Goal: Task Accomplishment & Management: Manage account settings

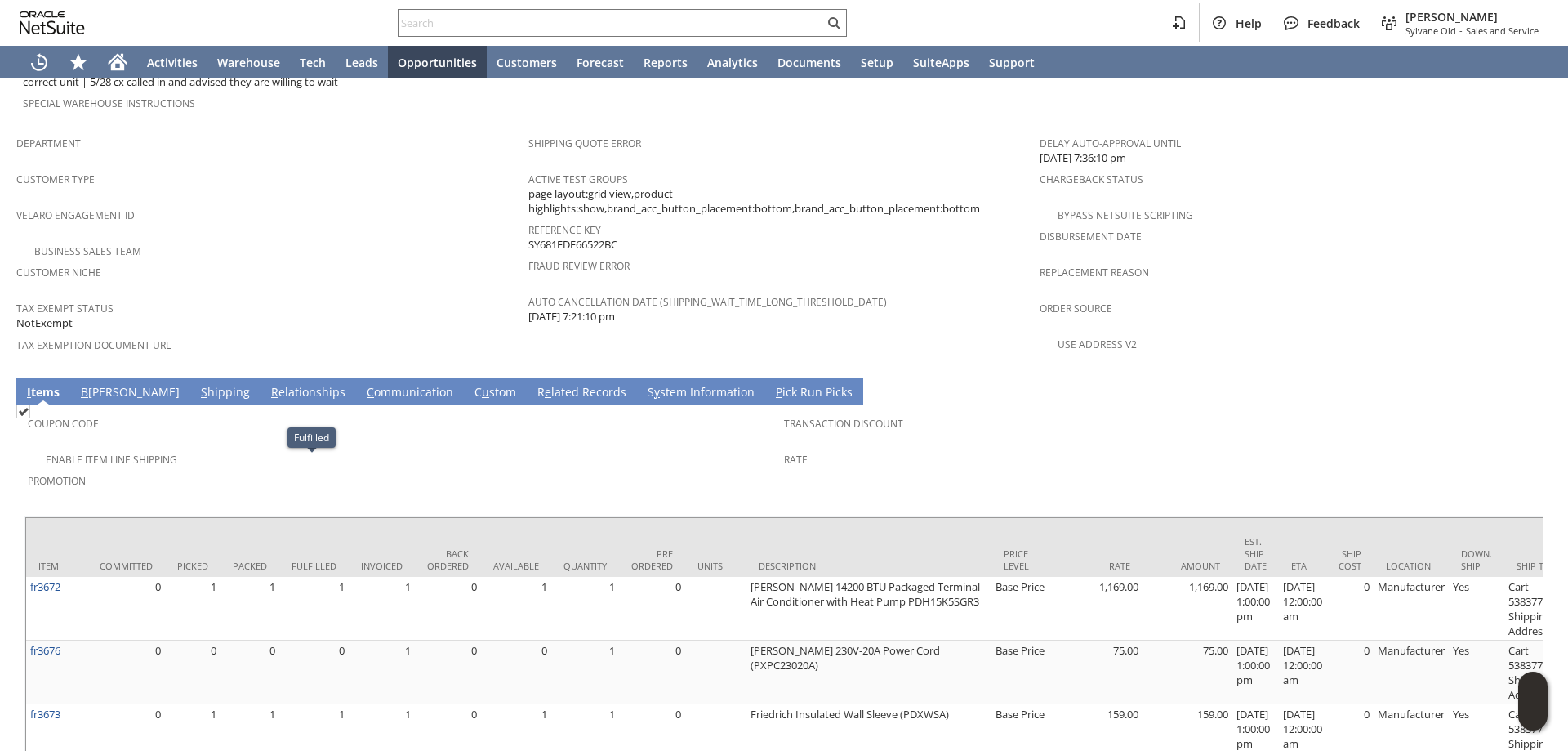
scroll to position [981, 0]
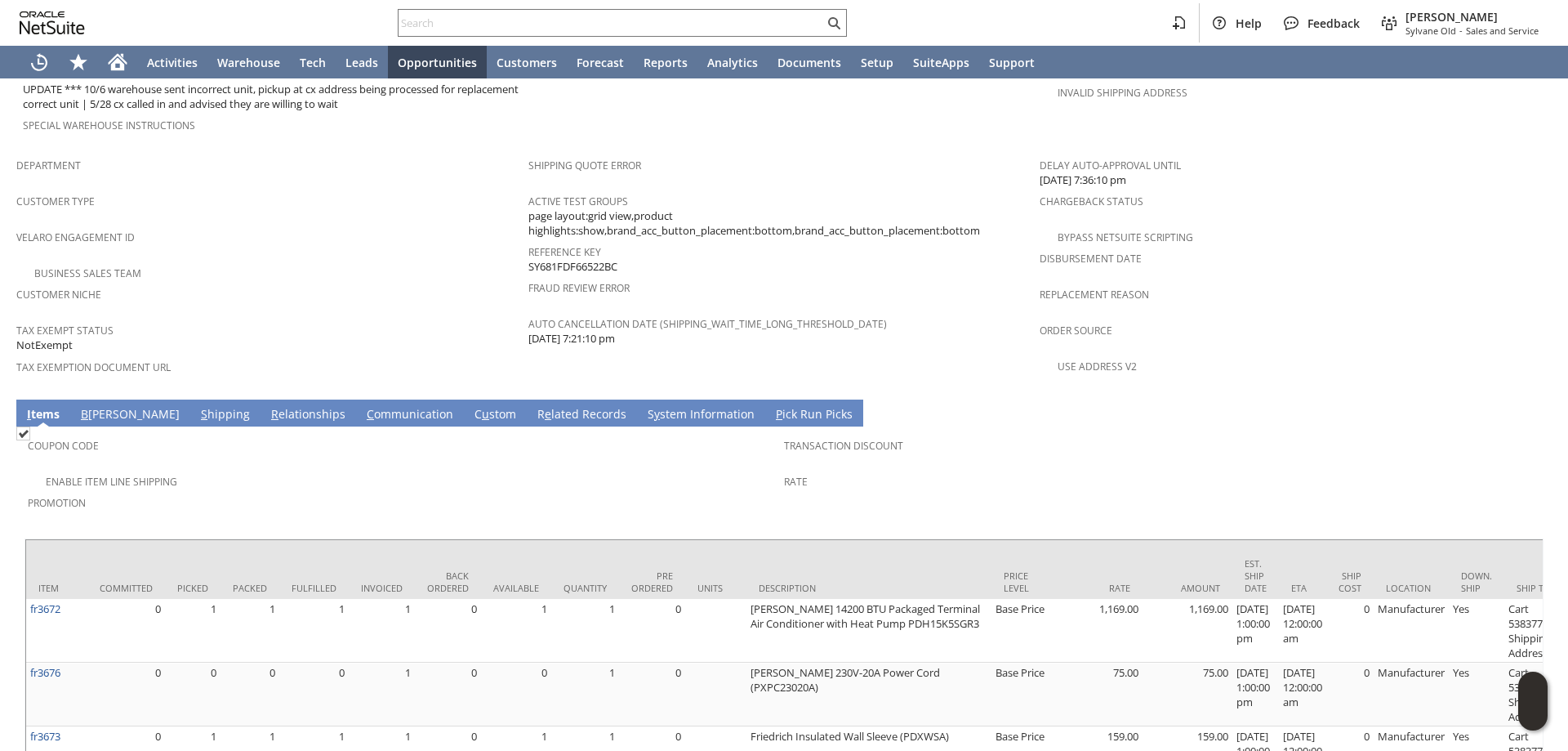
click at [363, 407] on link "C ommunication" at bounding box center [410, 415] width 94 height 18
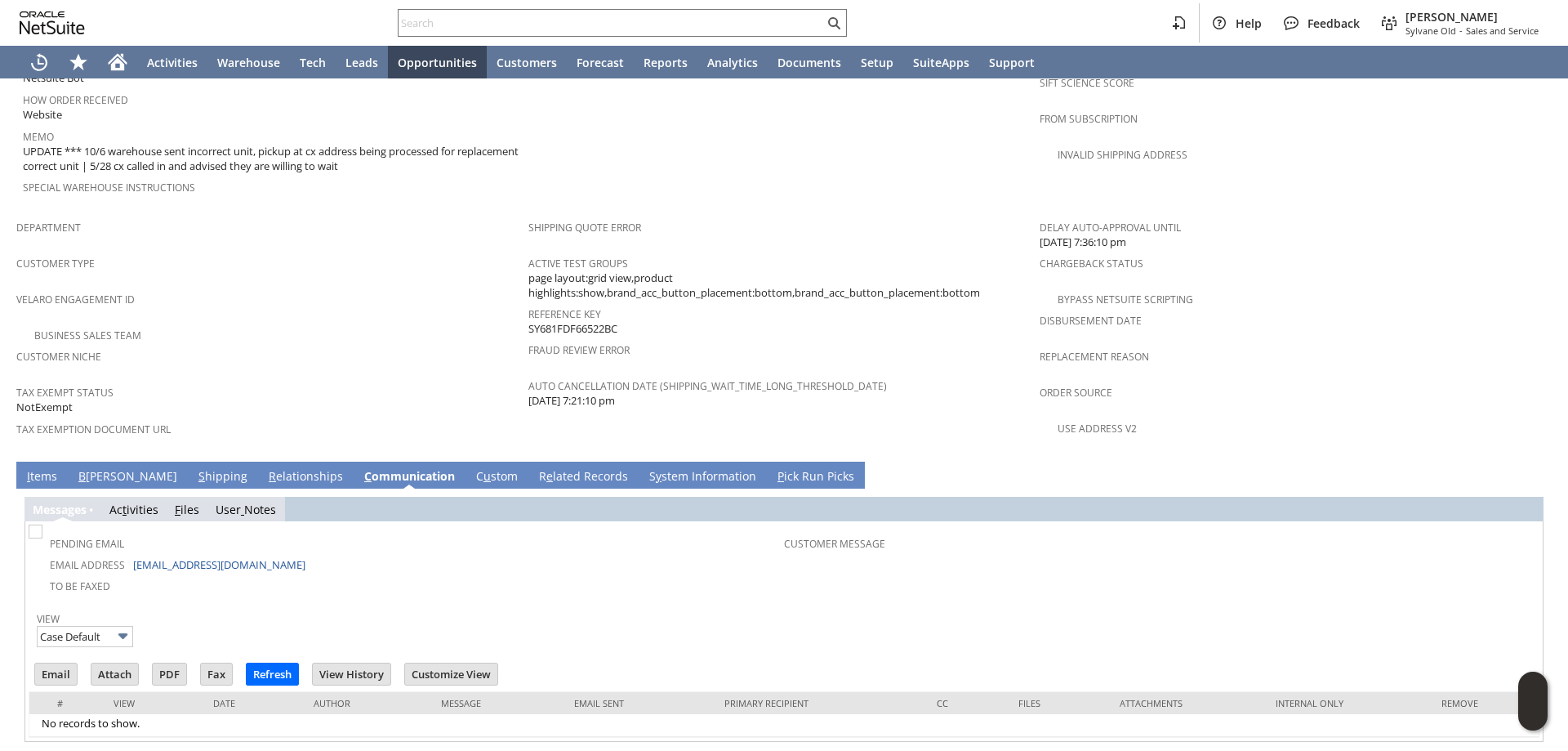
scroll to position [931, 0]
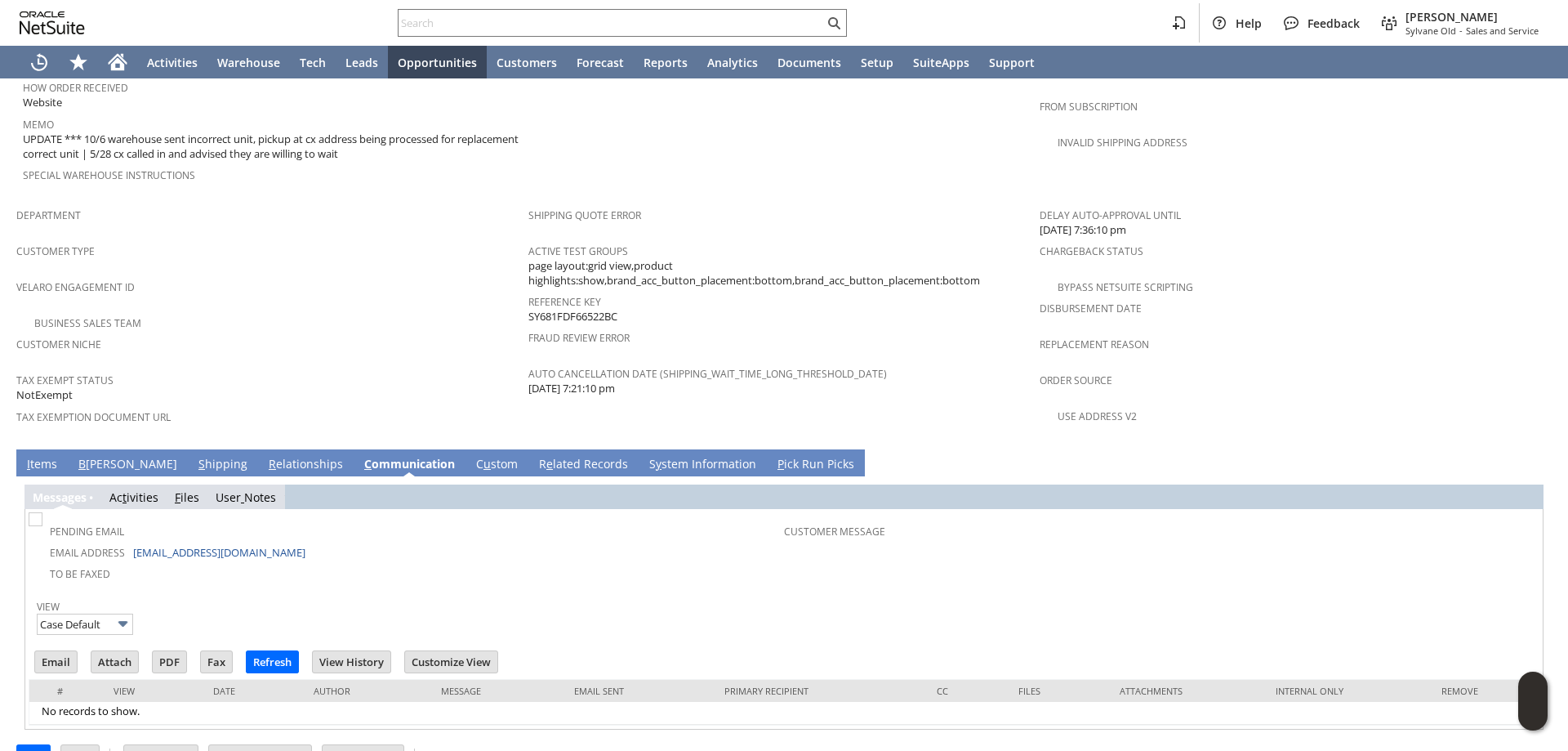
click at [54, 456] on link "I tems" at bounding box center [41, 464] width 39 height 18
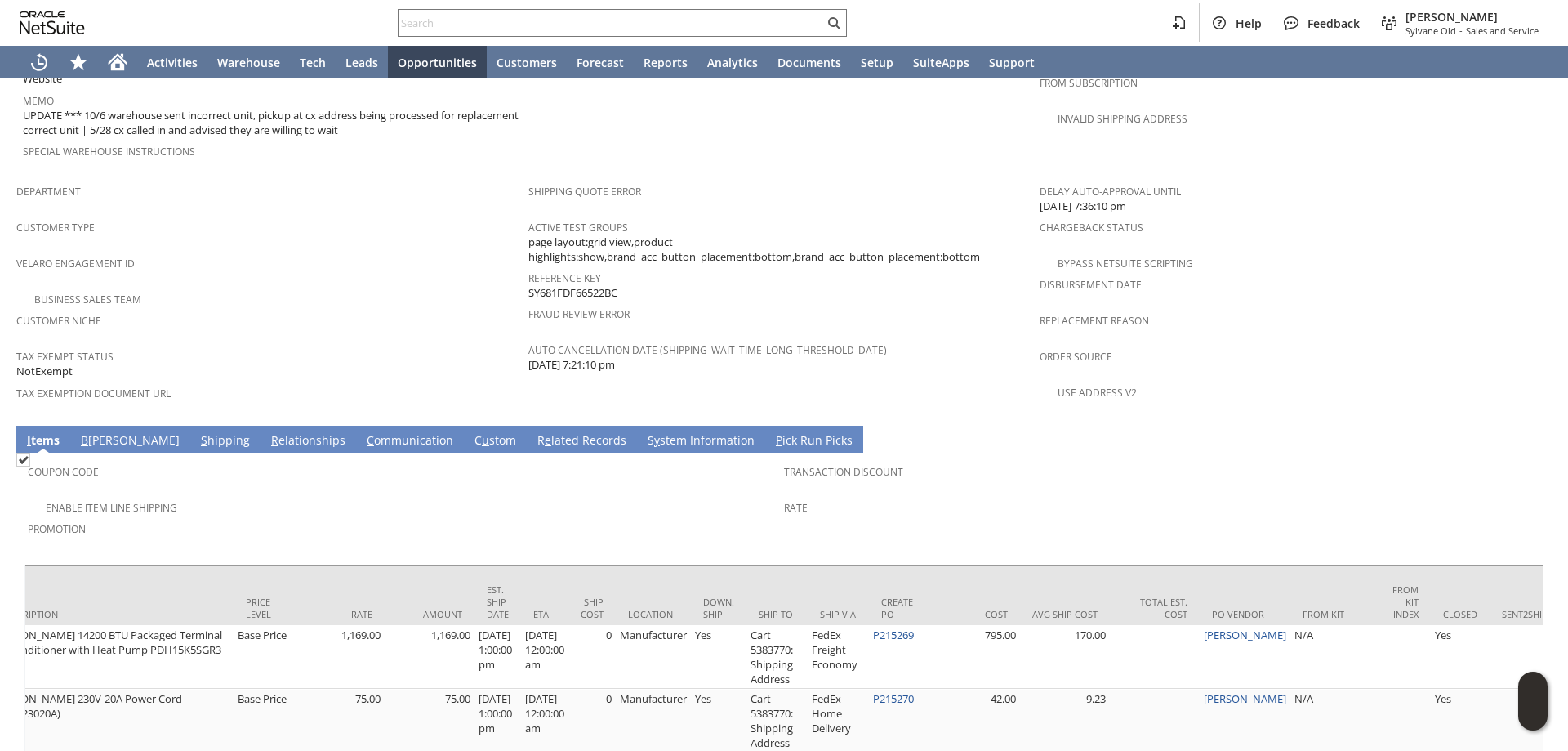
scroll to position [981, 0]
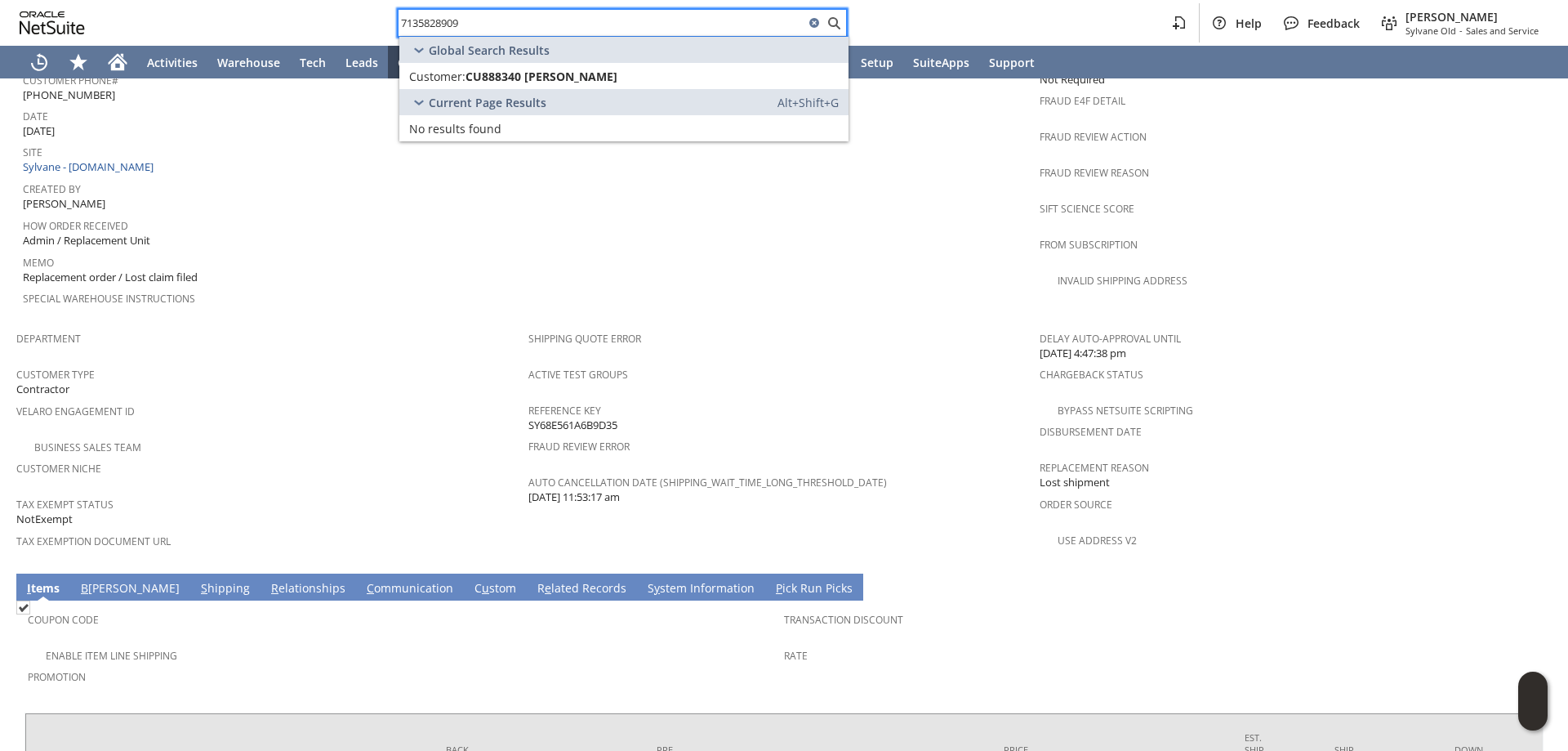
scroll to position [952, 0]
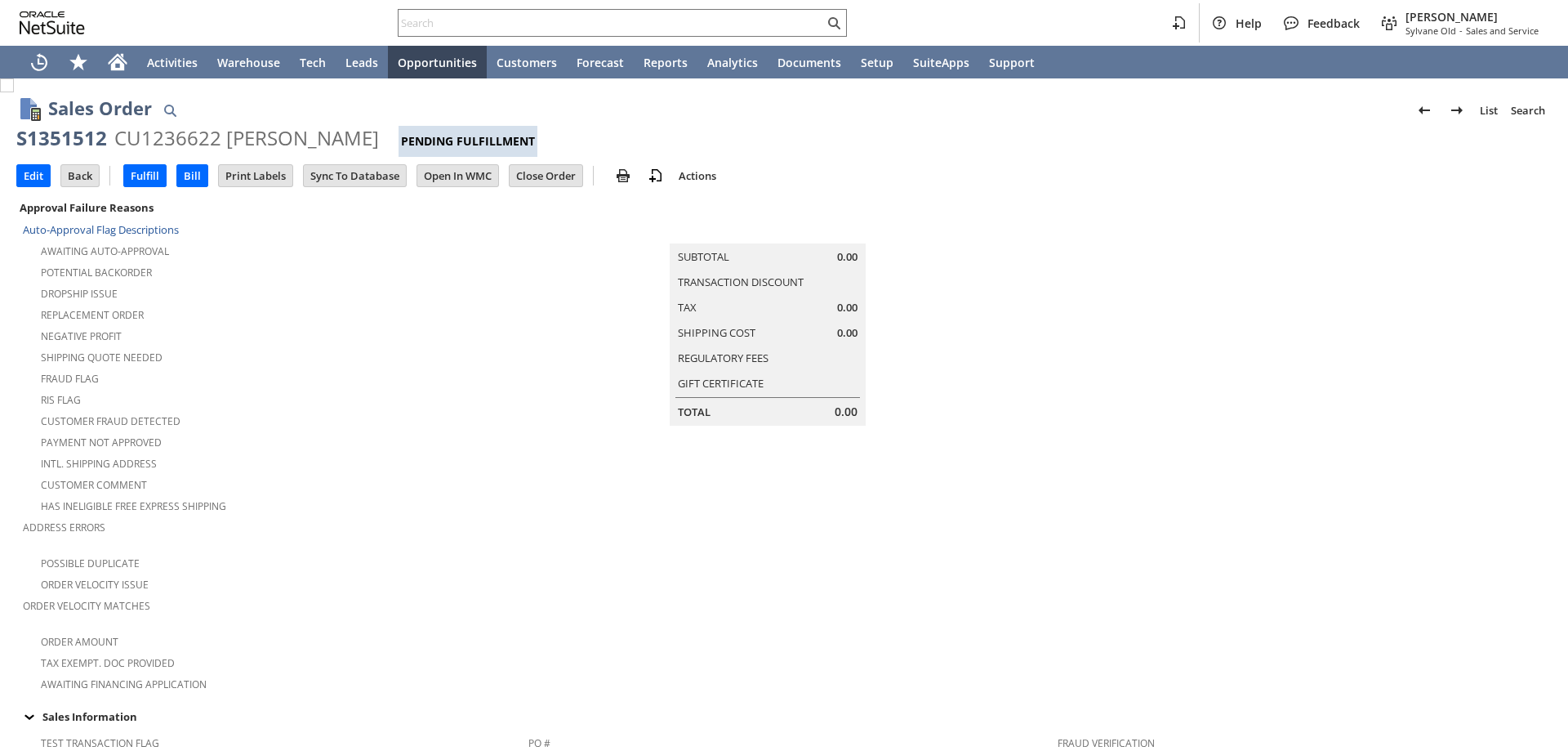
click at [555, 498] on td "Summary Subtotal 0.00 Transaction Discount Tax 0.00 Shipping Cost 0.00 Regulato…" at bounding box center [784, 445] width 512 height 497
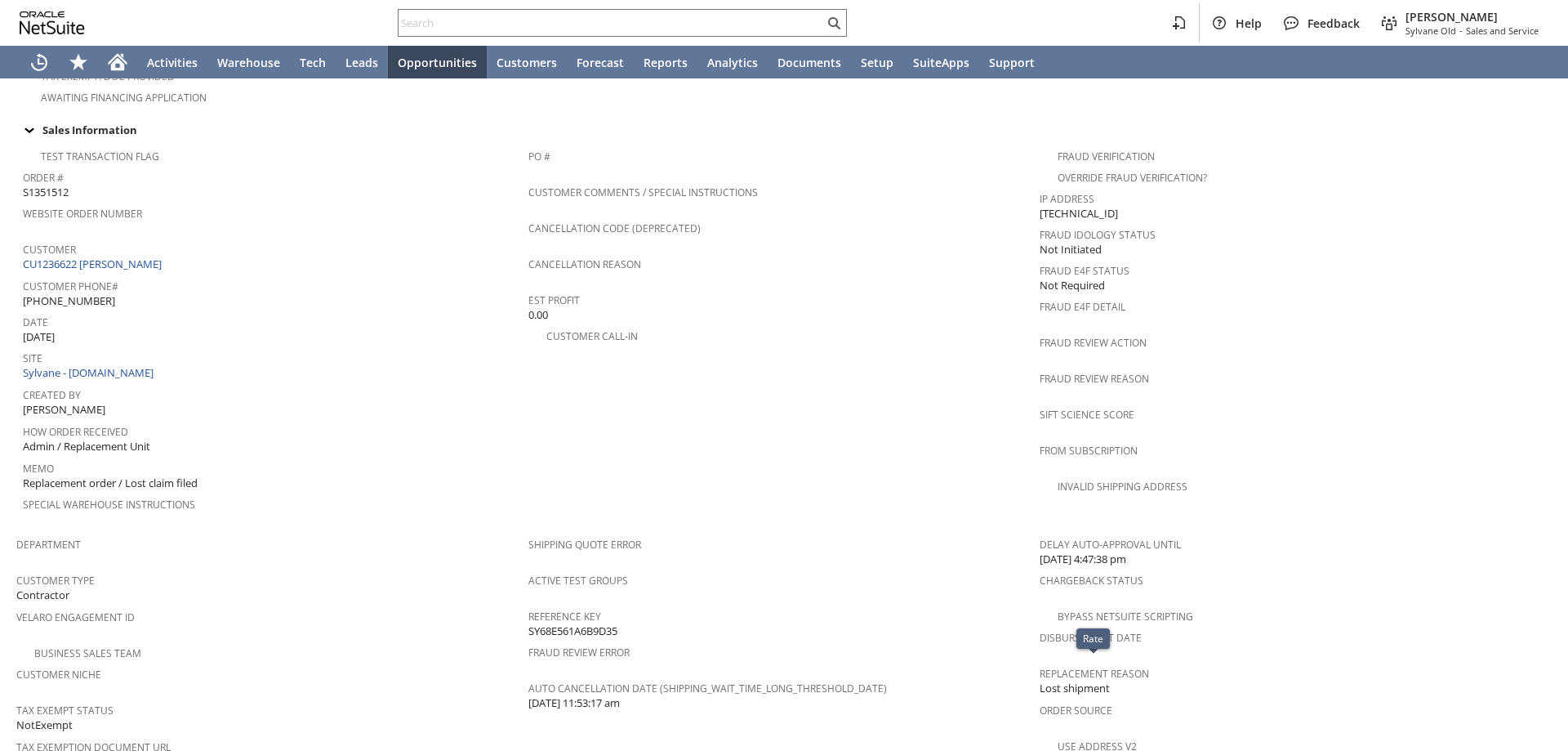
scroll to position [542, 0]
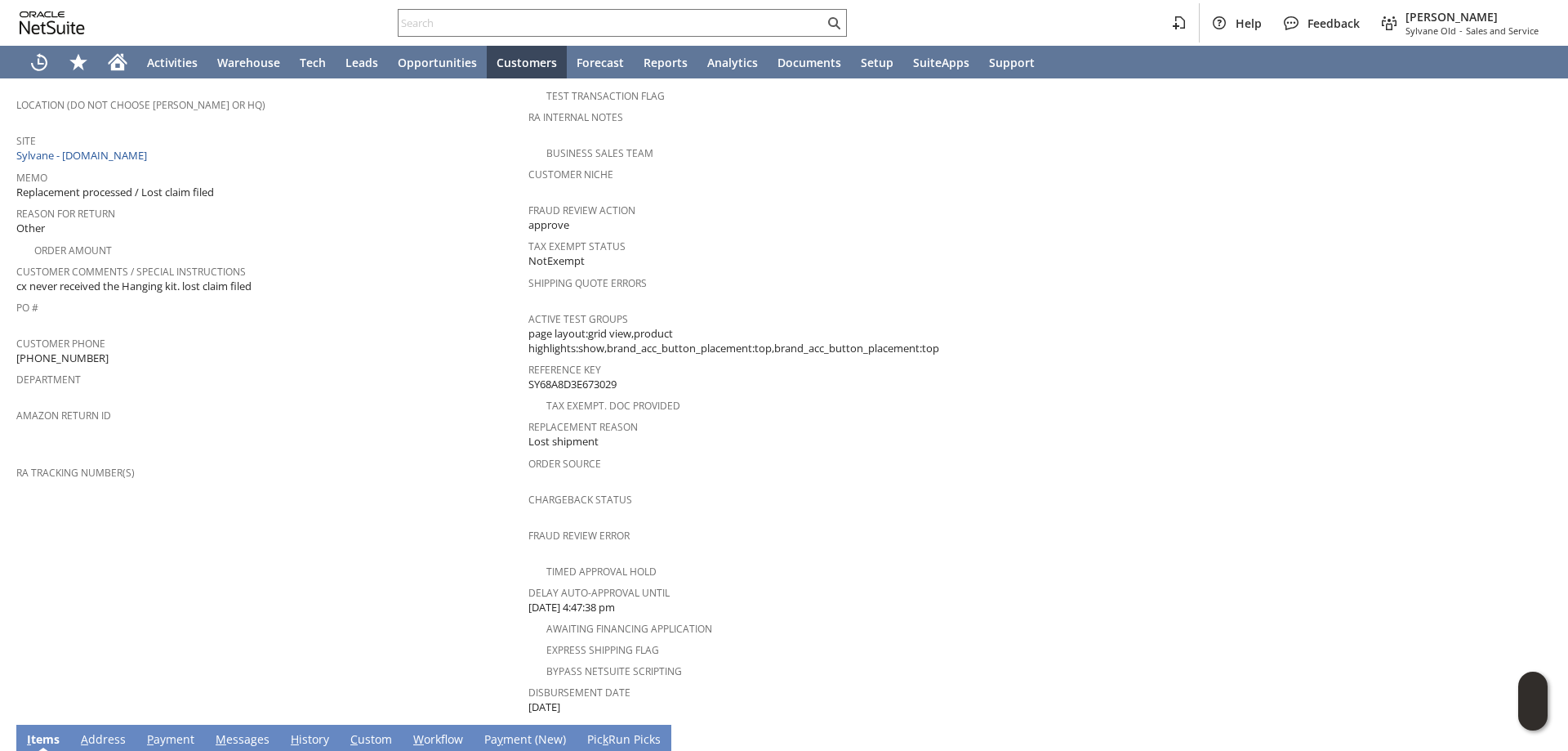
scroll to position [245, 0]
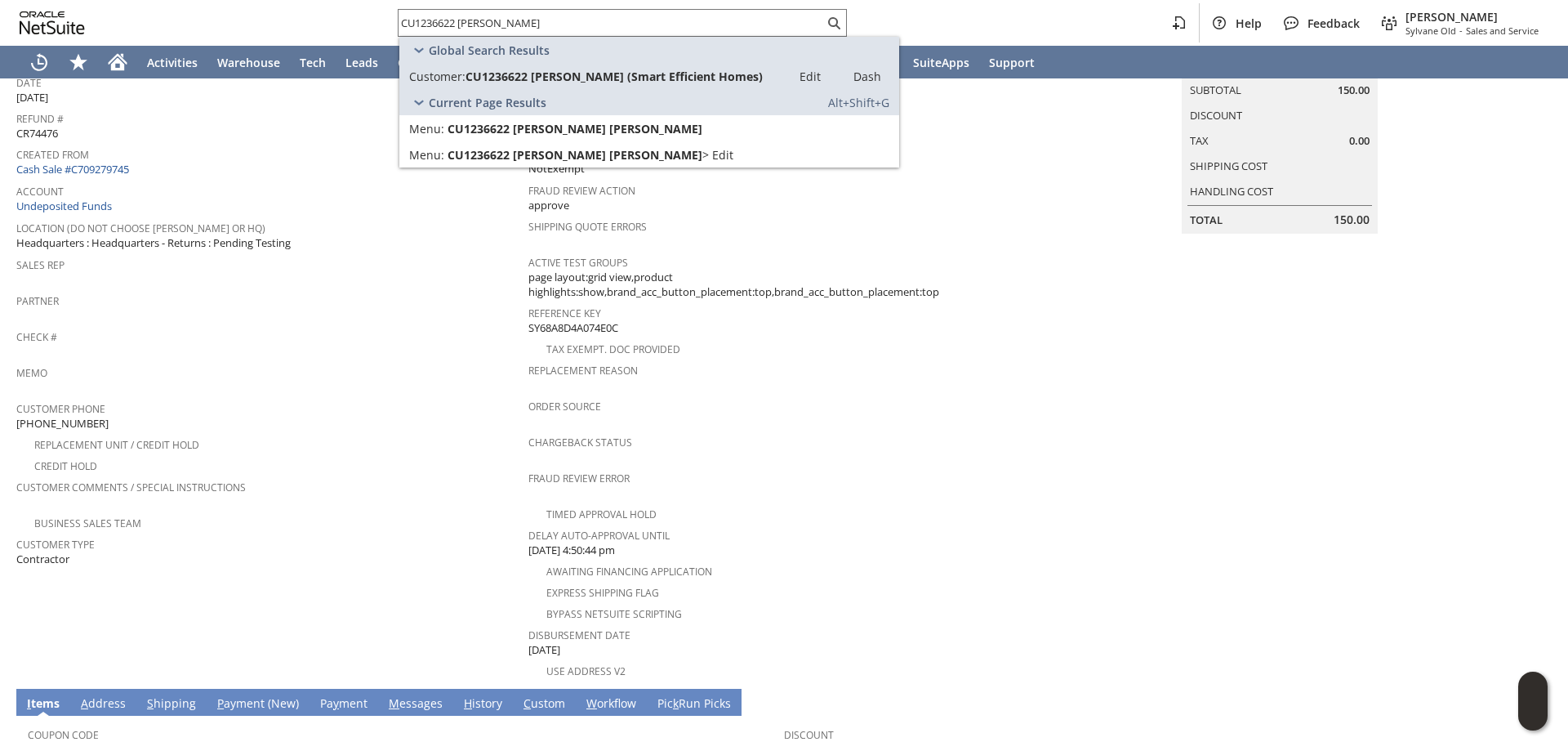
click at [402, 399] on span "Customer Phone" at bounding box center [268, 407] width 503 height 19
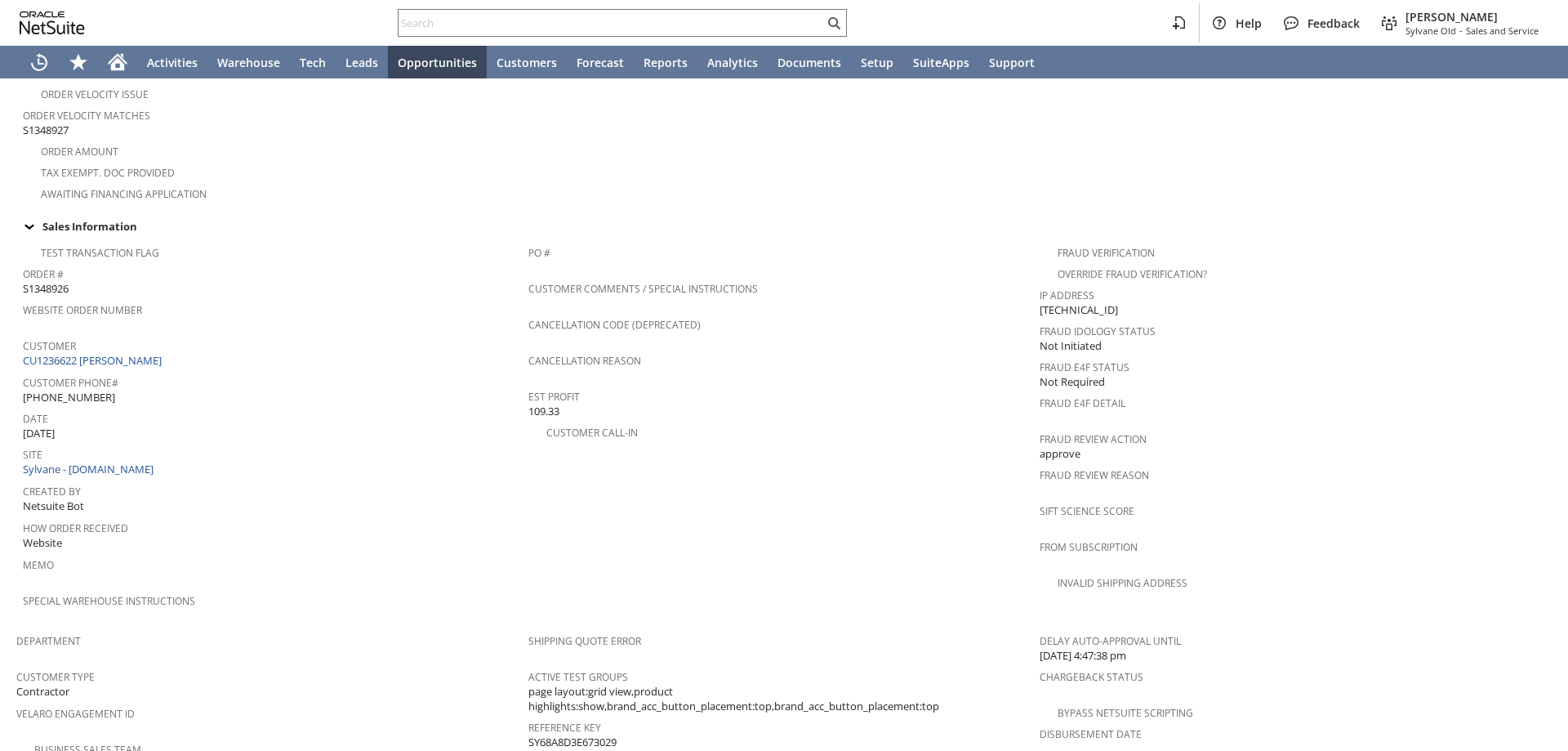
scroll to position [981, 0]
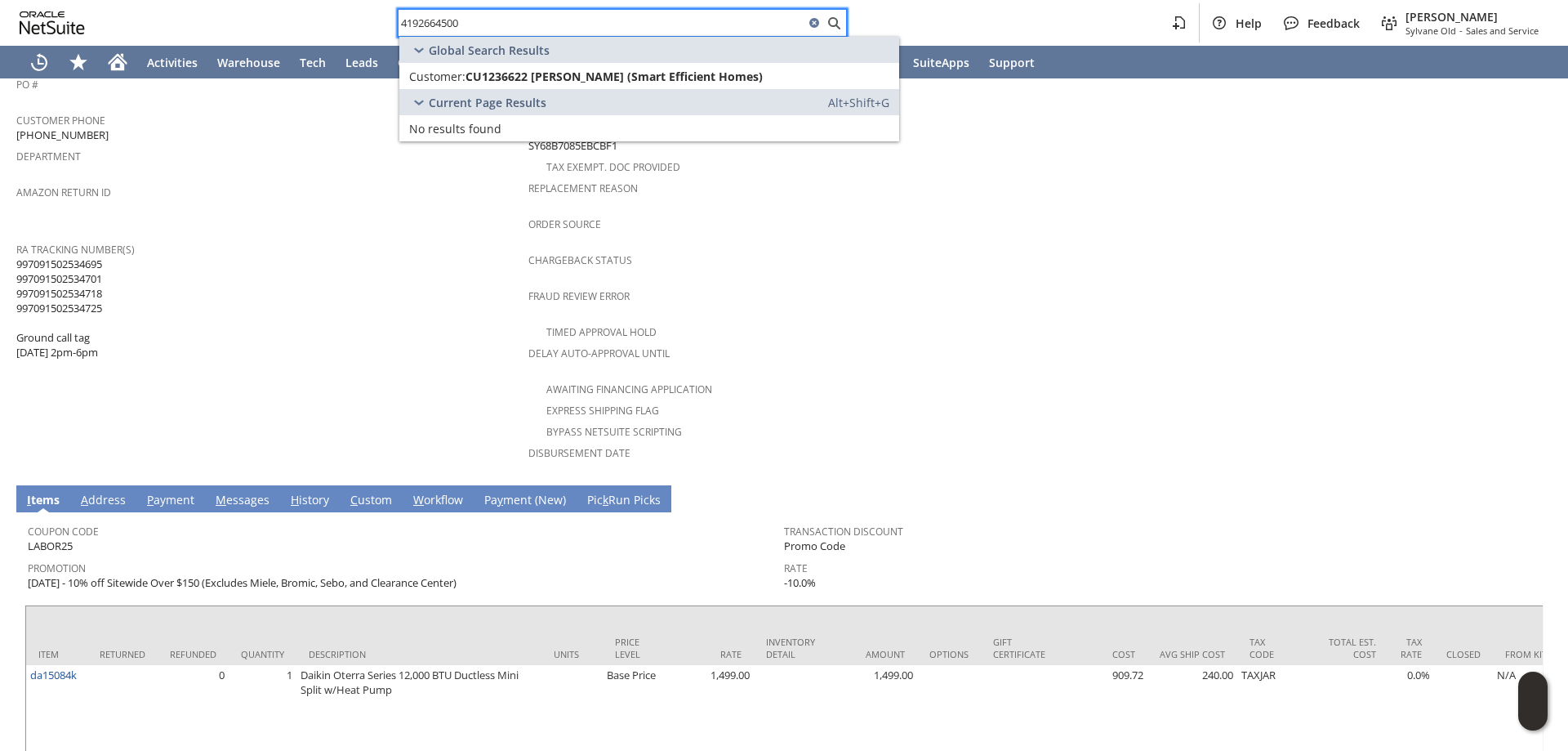
scroll to position [163, 0]
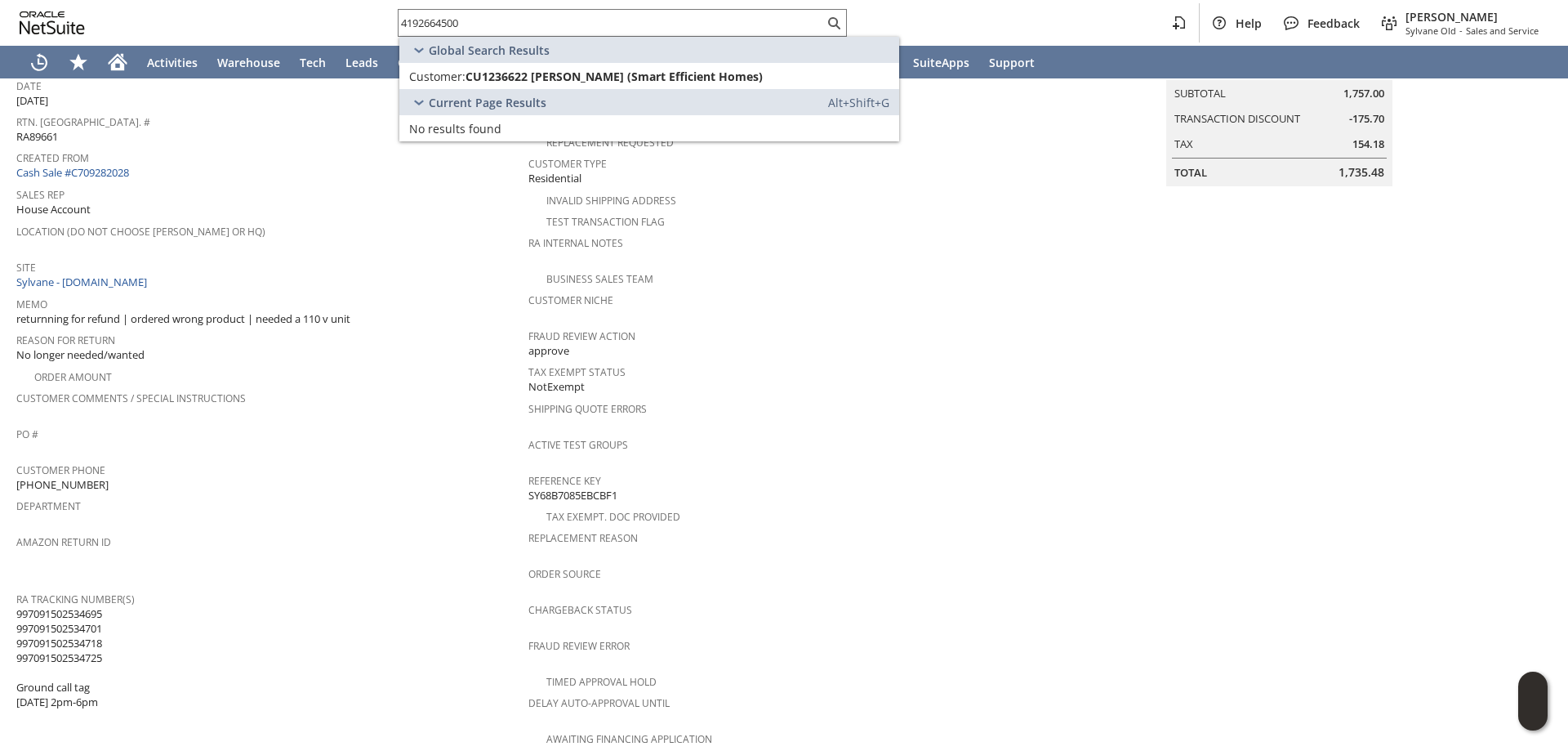
click at [358, 437] on div "PO #" at bounding box center [268, 440] width 503 height 34
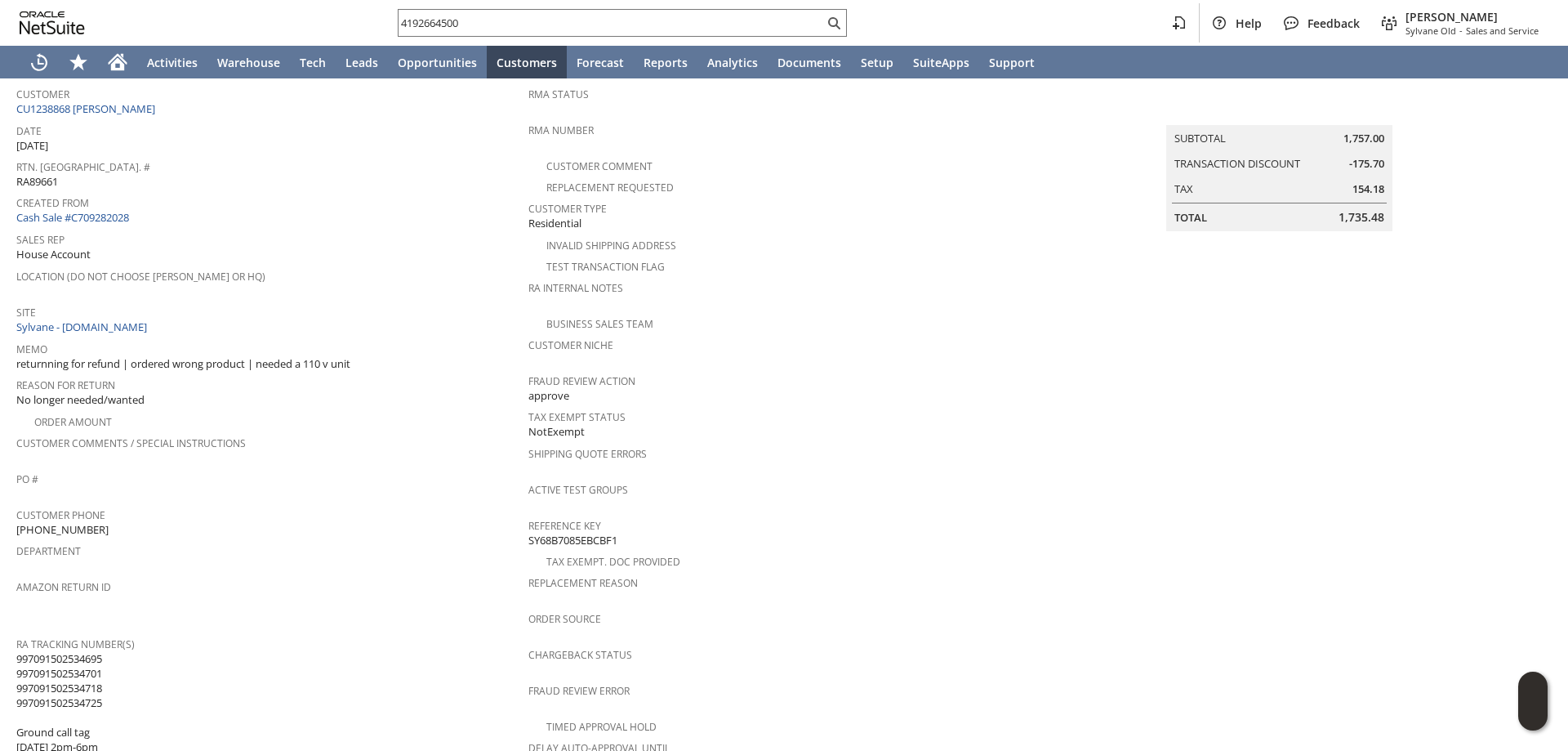
scroll to position [0, 0]
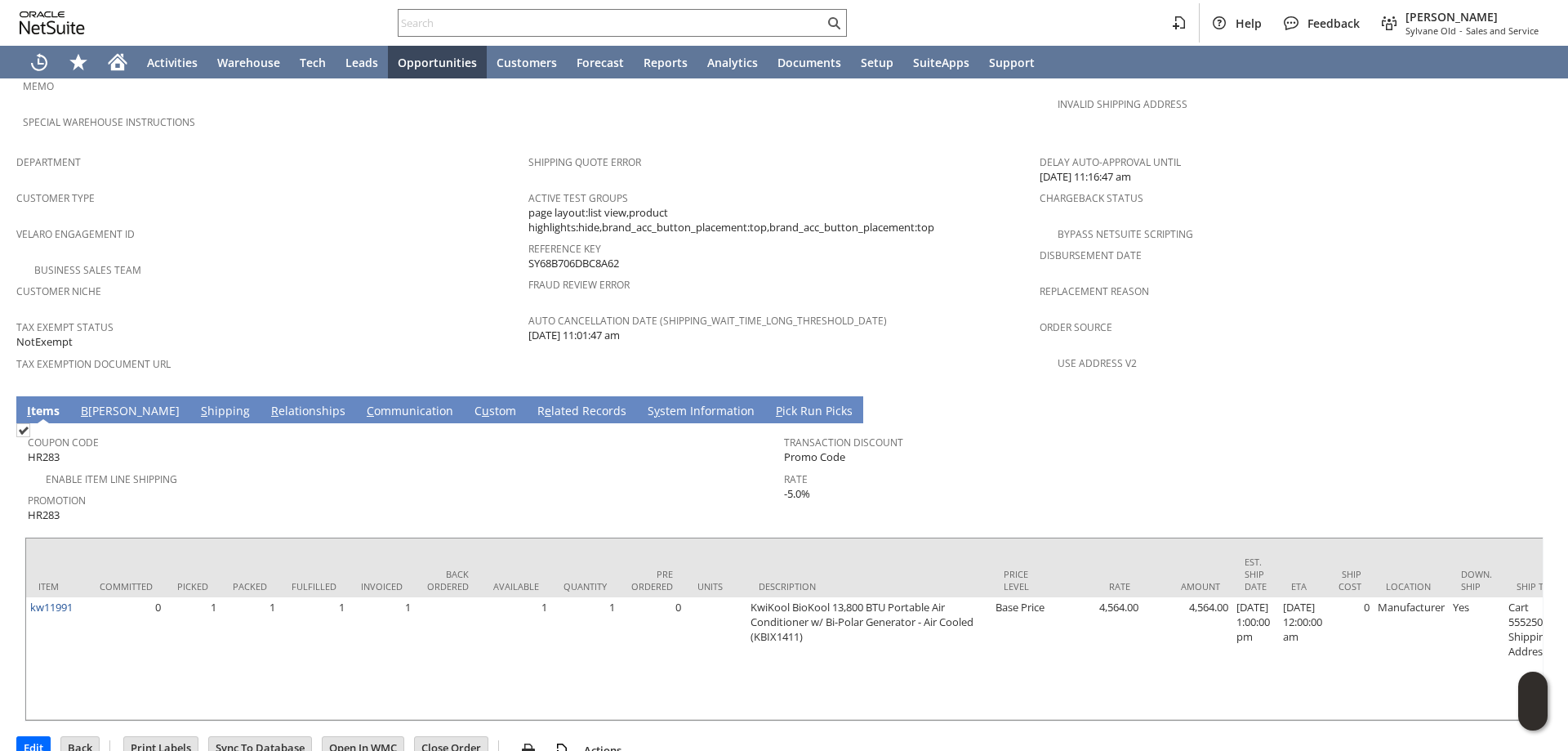
scroll to position [972, 0]
